Goal: Find specific page/section: Find specific page/section

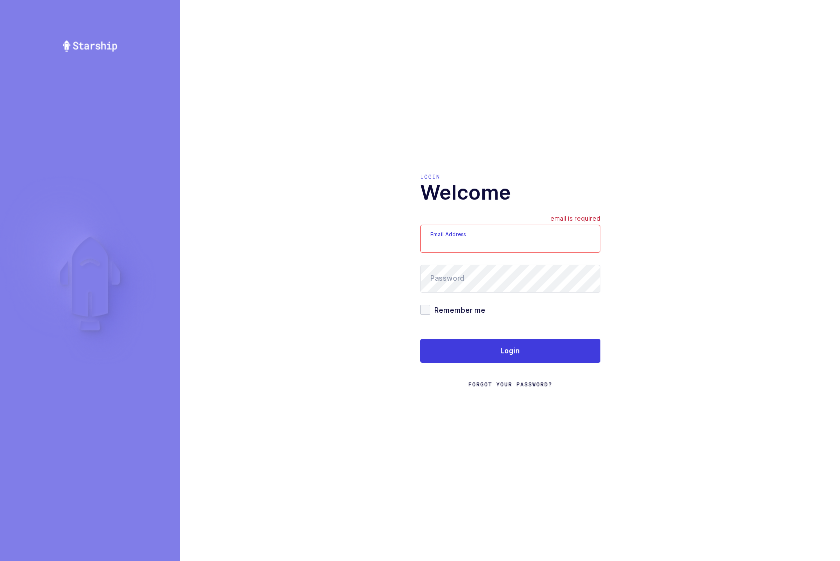
click at [469, 239] on input "Email Address" at bounding box center [510, 239] width 180 height 28
type input "[EMAIL_ADDRESS][DOMAIN_NAME]"
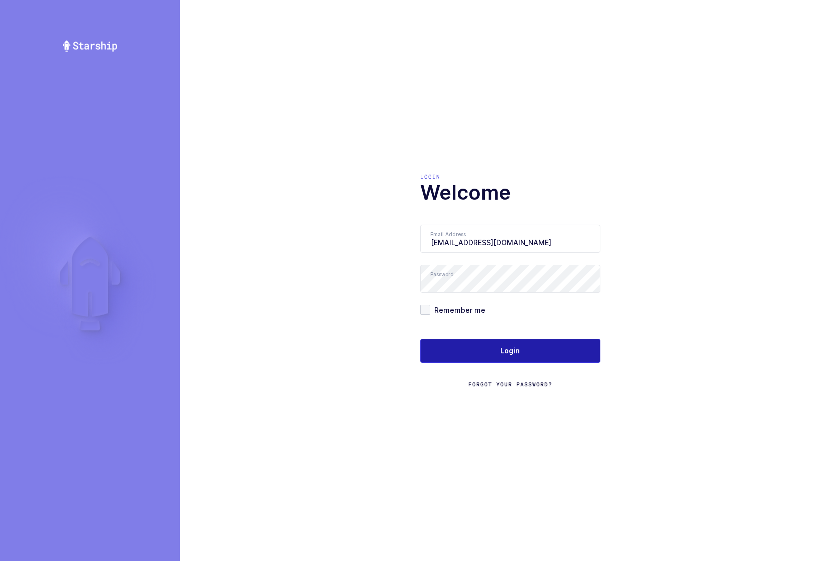
click at [497, 344] on button "Login" at bounding box center [510, 351] width 180 height 24
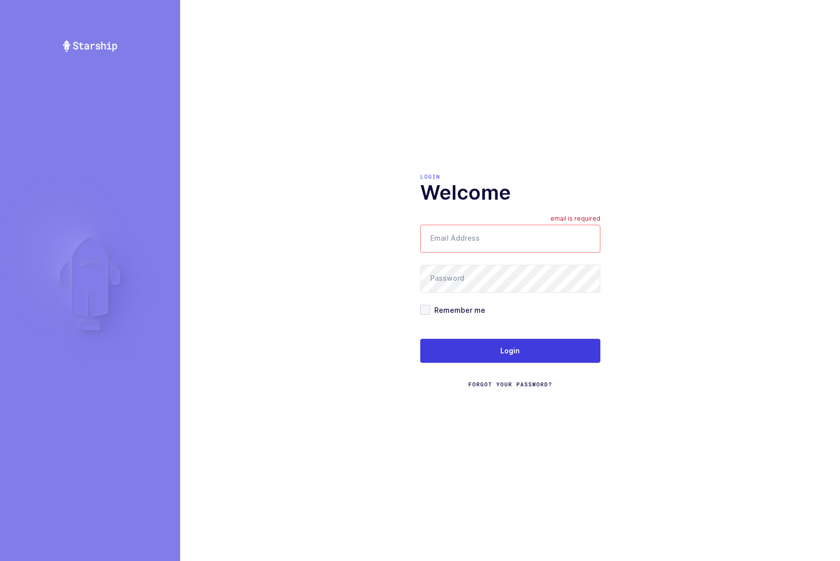
type input "[EMAIL_ADDRESS][DOMAIN_NAME]"
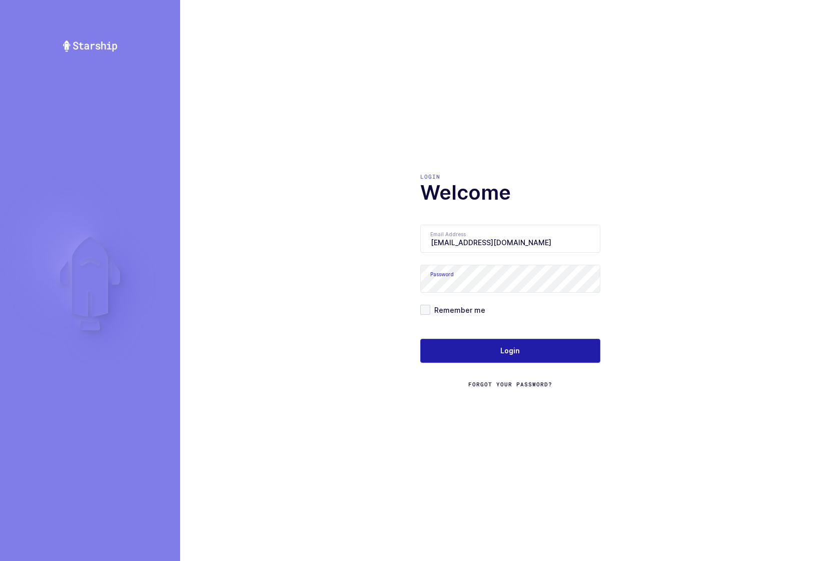
click at [477, 347] on button "Login" at bounding box center [510, 351] width 180 height 24
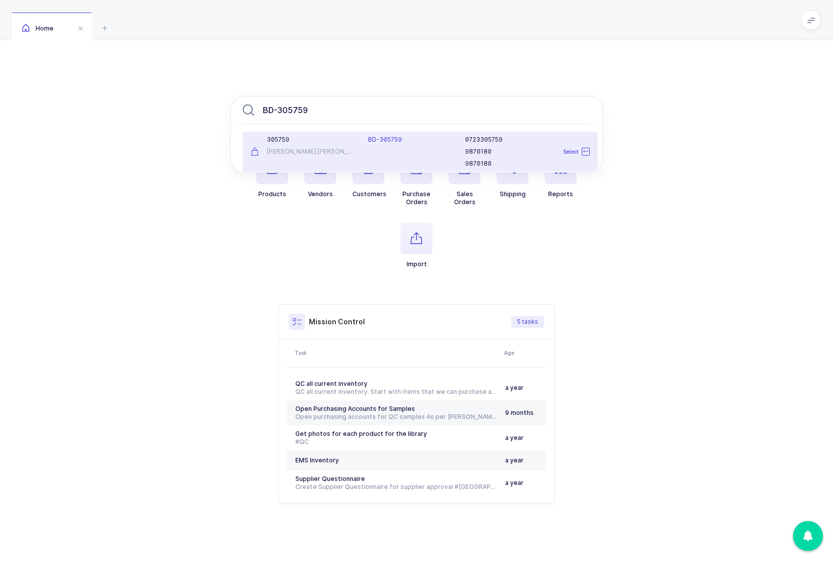
type input "BD-305759"
click at [468, 146] on div "0723305759 9870180 9870180" at bounding box center [527, 152] width 137 height 32
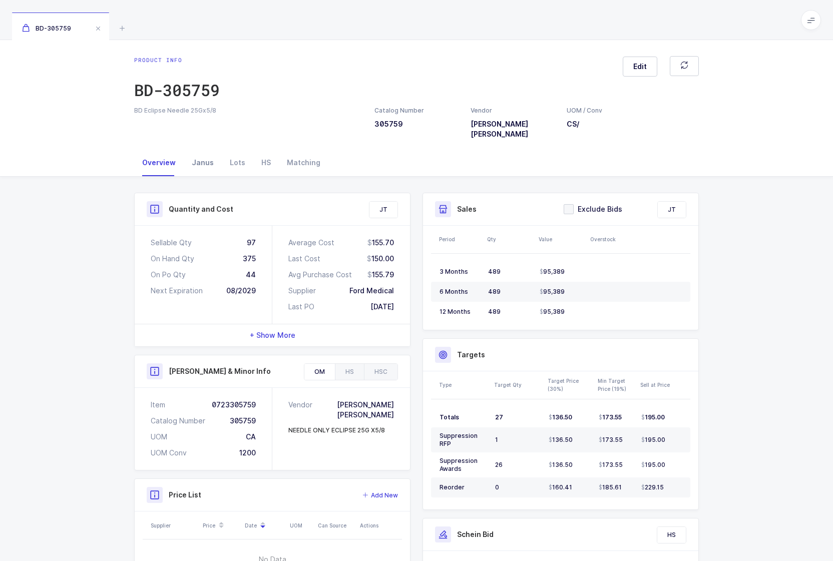
click at [203, 167] on div "Janus" at bounding box center [203, 162] width 38 height 27
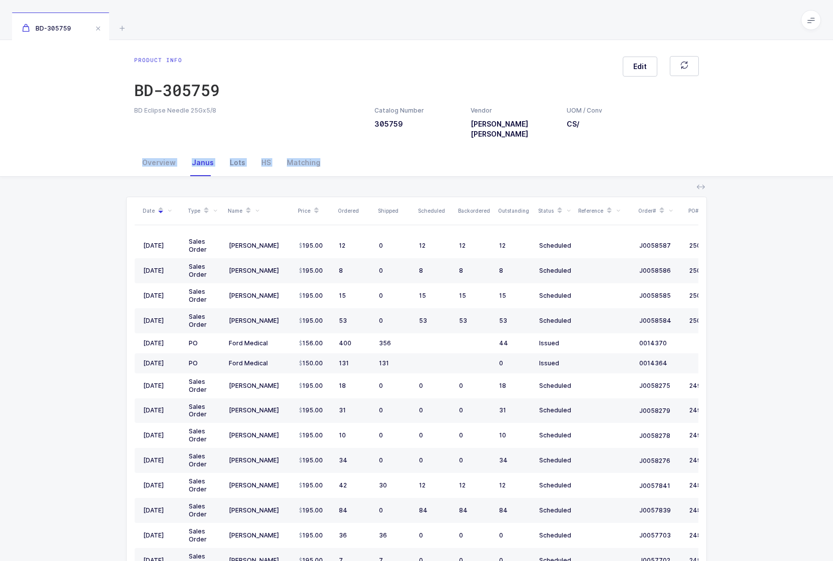
click at [239, 166] on div "Lots" at bounding box center [238, 162] width 32 height 27
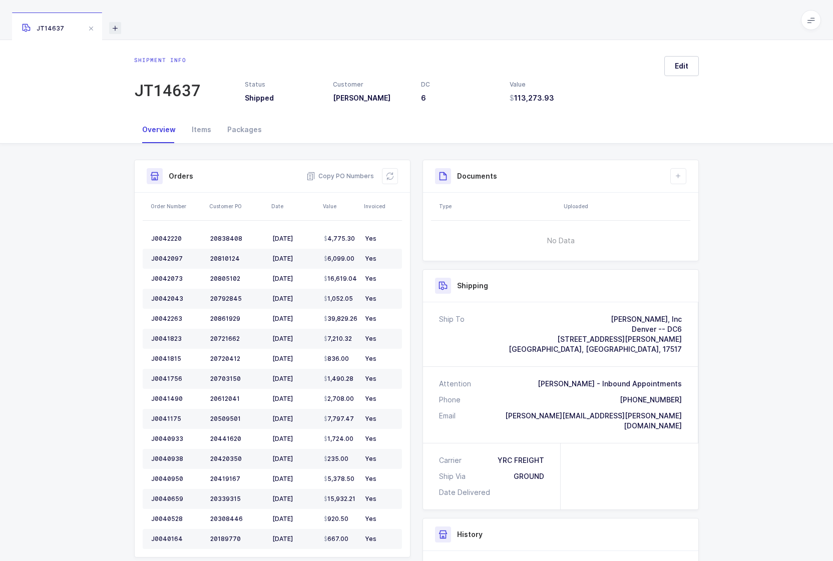
click at [121, 25] on icon at bounding box center [115, 28] width 12 height 12
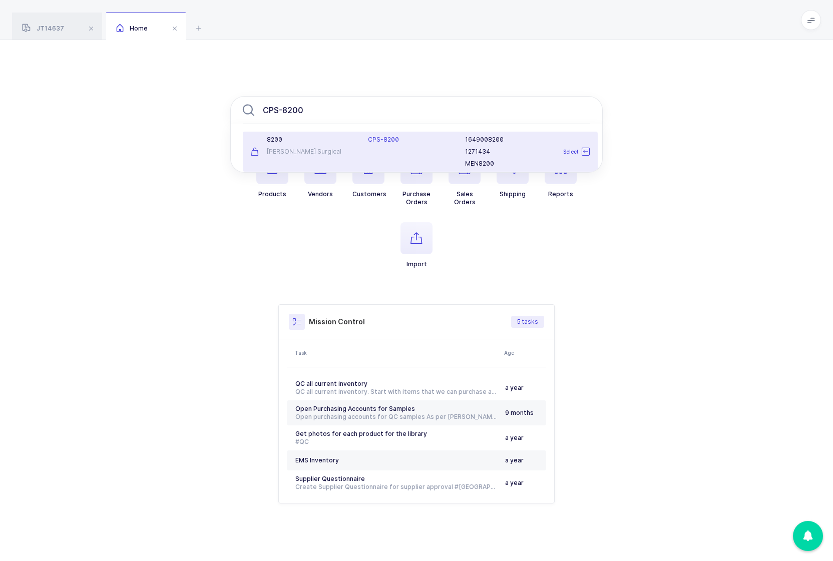
type input "CPS-8200"
click at [347, 136] on div "8200" at bounding box center [303, 140] width 105 height 8
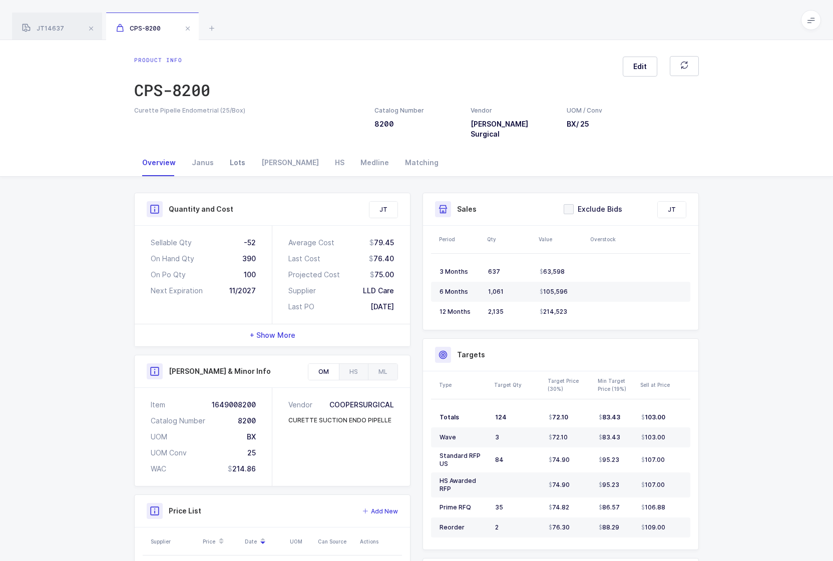
click at [231, 167] on div "Lots" at bounding box center [238, 162] width 32 height 27
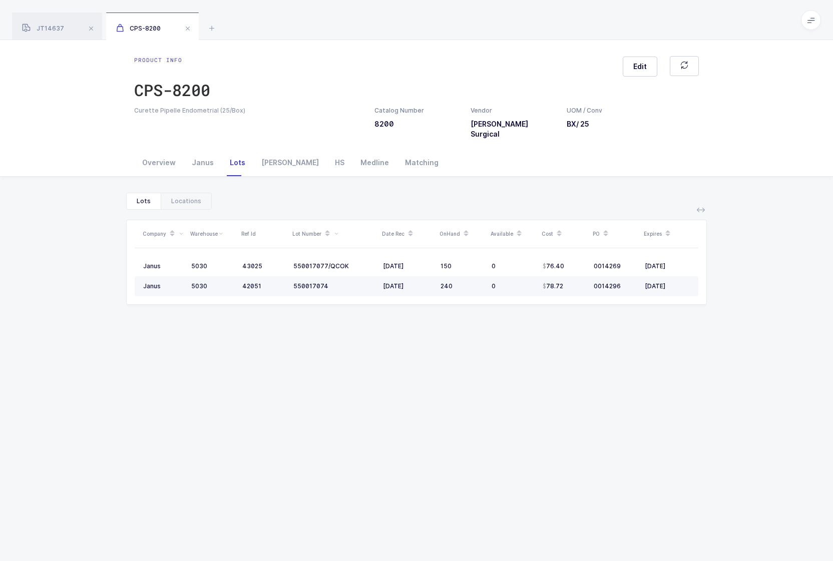
click at [315, 289] on span "550017074" at bounding box center [310, 286] width 35 height 8
drag, startPoint x: 334, startPoint y: 290, endPoint x: 291, endPoint y: 292, distance: 43.1
click at [291, 292] on td "550017074" at bounding box center [334, 286] width 90 height 20
copy span "550017074"
